Goal: Transaction & Acquisition: Purchase product/service

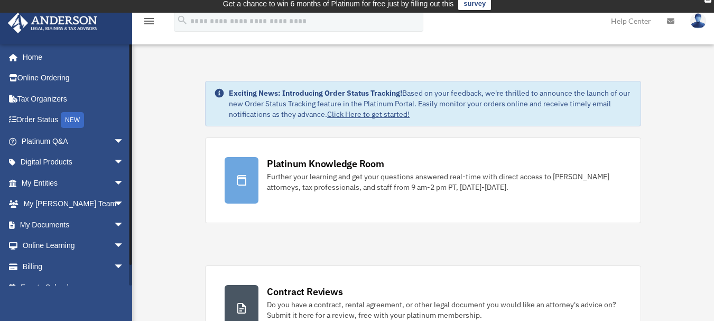
scroll to position [15, 0]
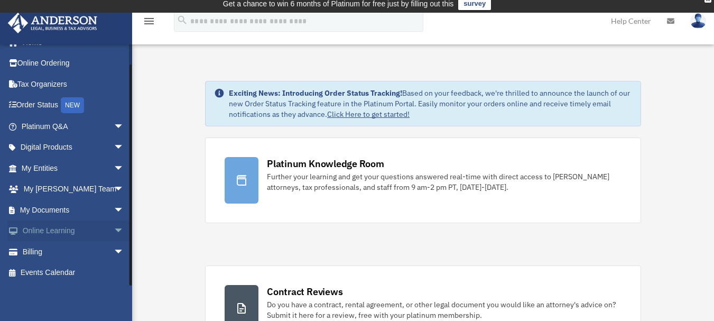
drag, startPoint x: 129, startPoint y: 190, endPoint x: 127, endPoint y: 231, distance: 40.8
click at [127, 231] on div "brianthehomeguy@gmail.com Sign Out brianthehomeguy@gmail.com Home Online Orderi…" at bounding box center [66, 165] width 132 height 242
click at [114, 247] on span "arrow_drop_down" at bounding box center [124, 252] width 21 height 22
click at [78, 269] on link "$ Open Invoices" at bounding box center [77, 273] width 125 height 22
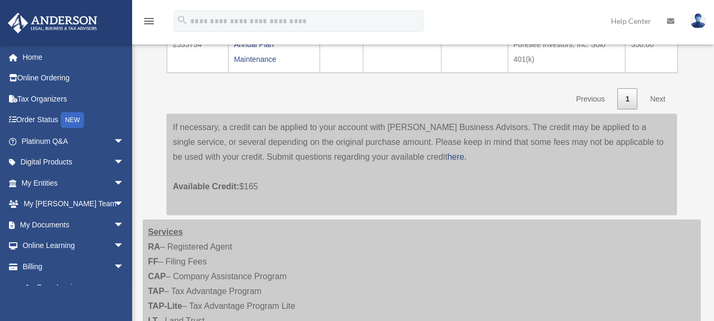
scroll to position [1009, 0]
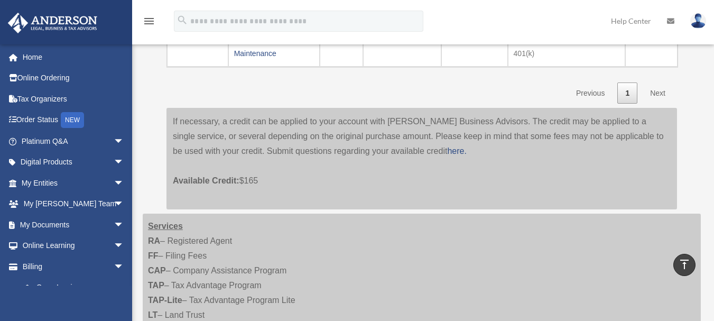
click at [335, 149] on div "If necessary, a credit can be applied to your account with Anderson Business Ad…" at bounding box center [422, 159] width 511 height 102
click at [447, 152] on link "here." at bounding box center [456, 150] width 19 height 9
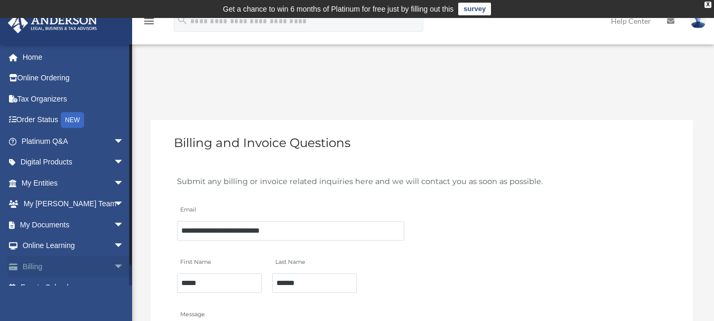
click at [114, 264] on span "arrow_drop_down" at bounding box center [124, 267] width 21 height 22
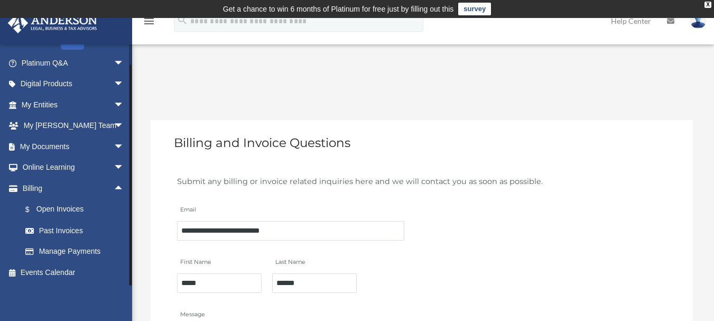
drag, startPoint x: 130, startPoint y: 270, endPoint x: 130, endPoint y: 283, distance: 12.7
click at [130, 283] on div at bounding box center [130, 165] width 3 height 242
click at [49, 209] on link "$ Open Invoices" at bounding box center [77, 210] width 125 height 22
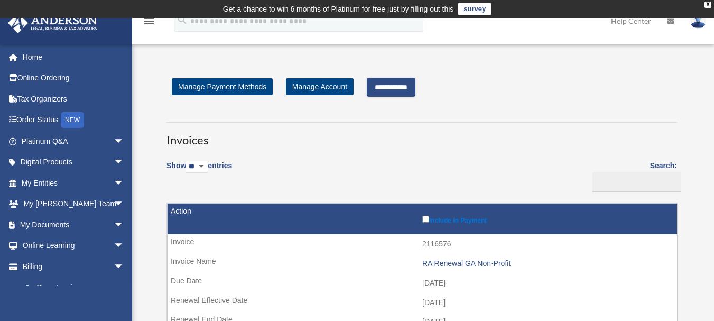
click at [390, 86] on input "**********" at bounding box center [391, 87] width 49 height 19
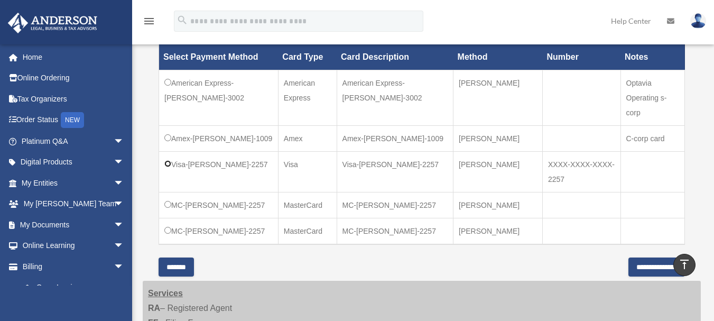
scroll to position [343, 0]
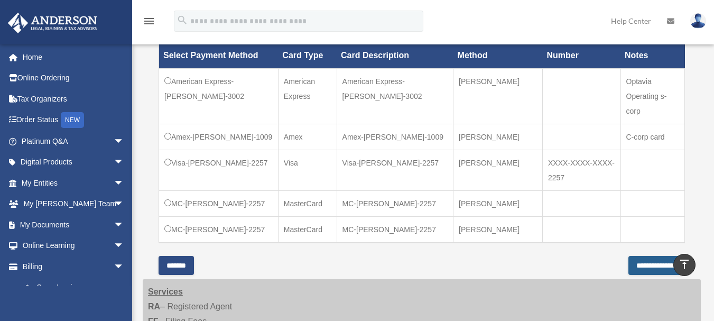
click at [635, 256] on input "**********" at bounding box center [657, 265] width 57 height 19
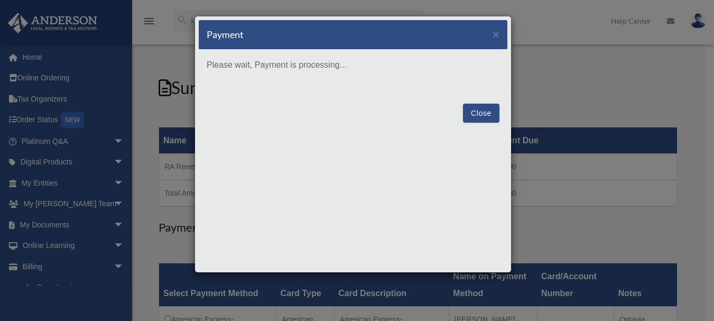
scroll to position [0, 0]
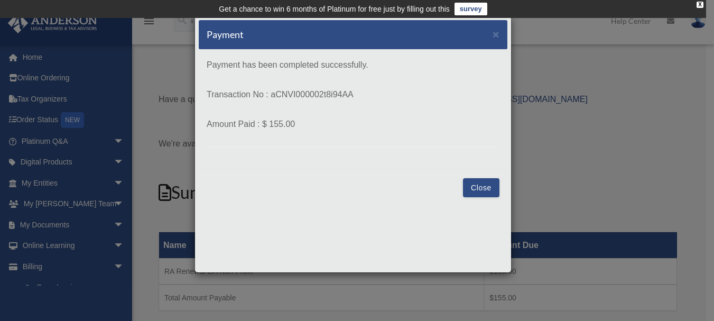
click at [484, 186] on button "Close" at bounding box center [481, 187] width 36 height 19
